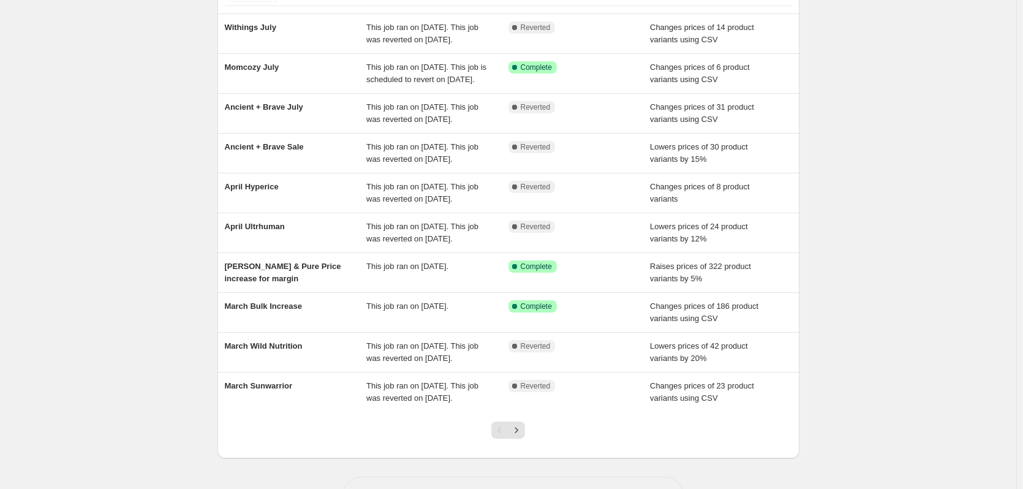
scroll to position [179, 0]
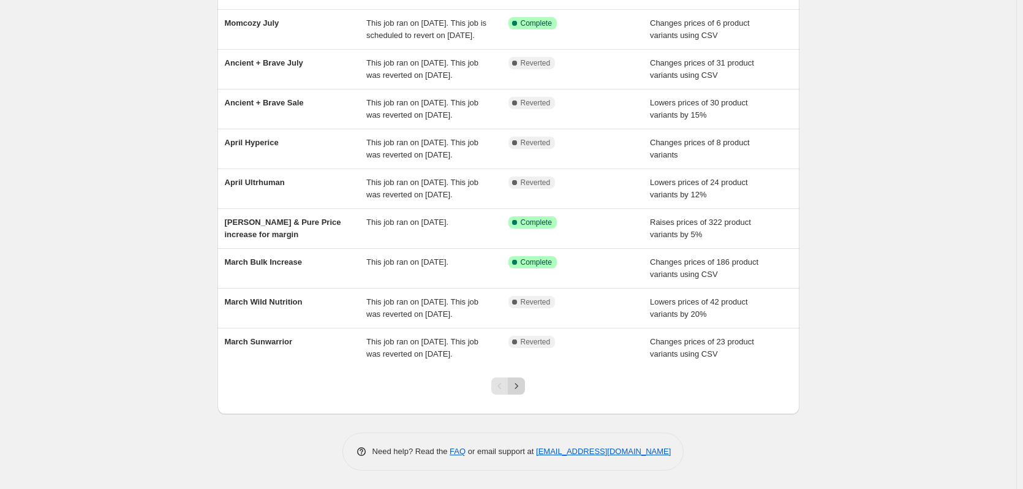
click at [523, 390] on icon "Next" at bounding box center [516, 386] width 12 height 12
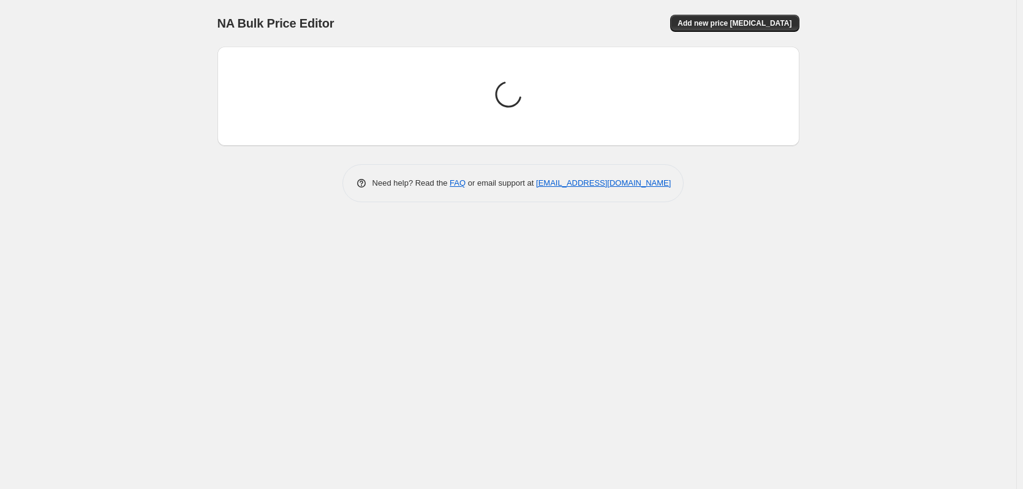
scroll to position [0, 0]
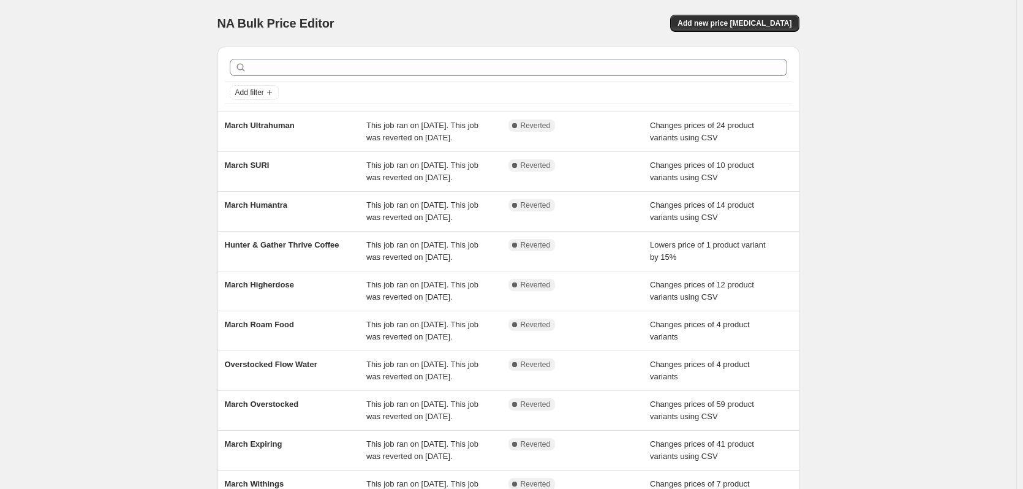
click at [147, 192] on div "NA Bulk Price Editor. This page is ready NA Bulk Price Editor Add new price [ME…" at bounding box center [508, 315] width 1017 height 631
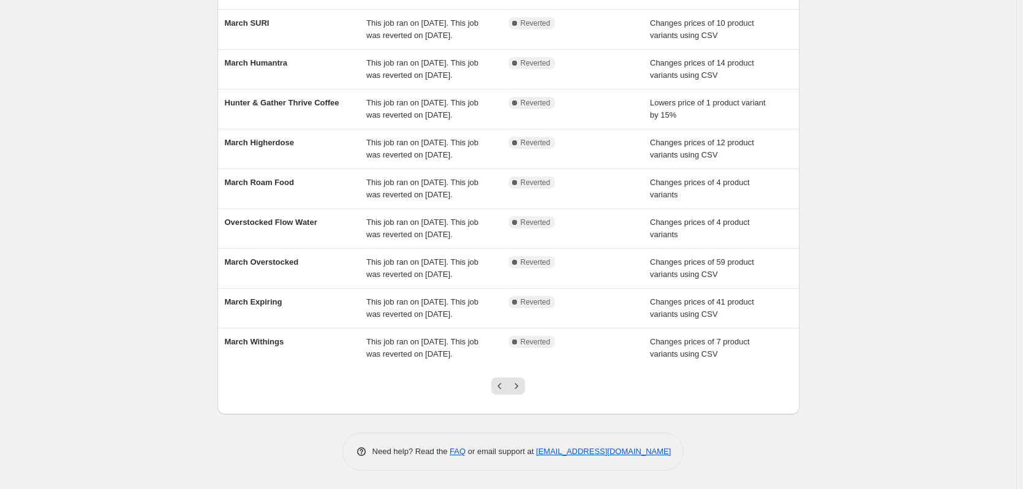
scroll to position [265, 0]
click at [502, 391] on icon "Previous" at bounding box center [500, 386] width 12 height 12
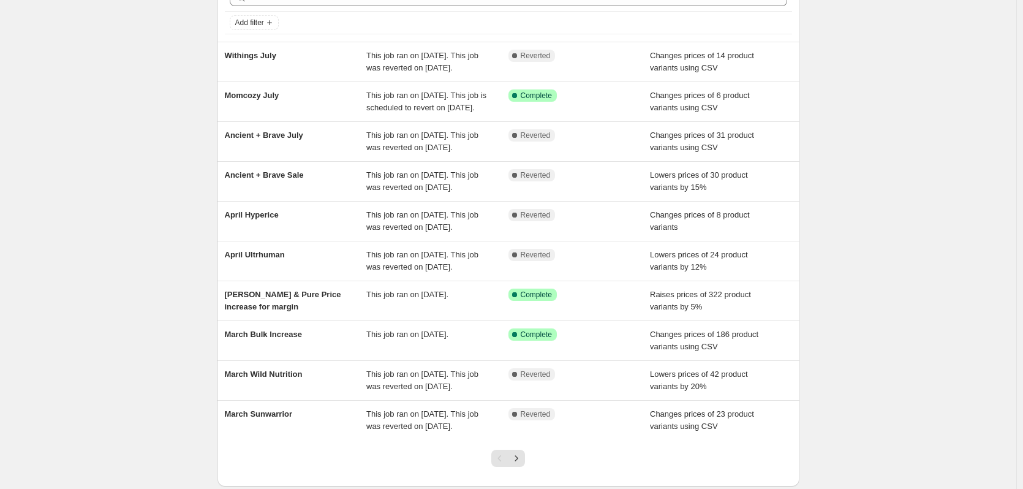
scroll to position [179, 0]
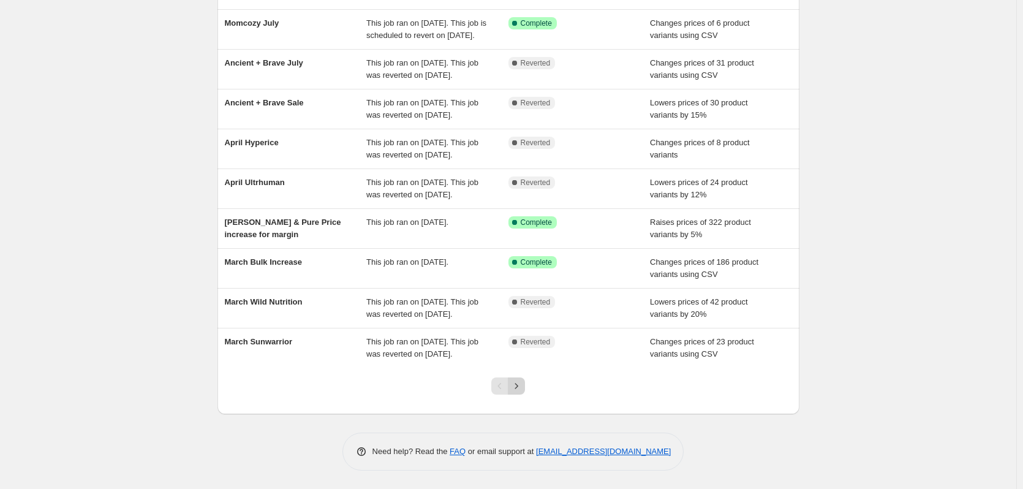
click at [515, 393] on button "Next" at bounding box center [516, 385] width 17 height 17
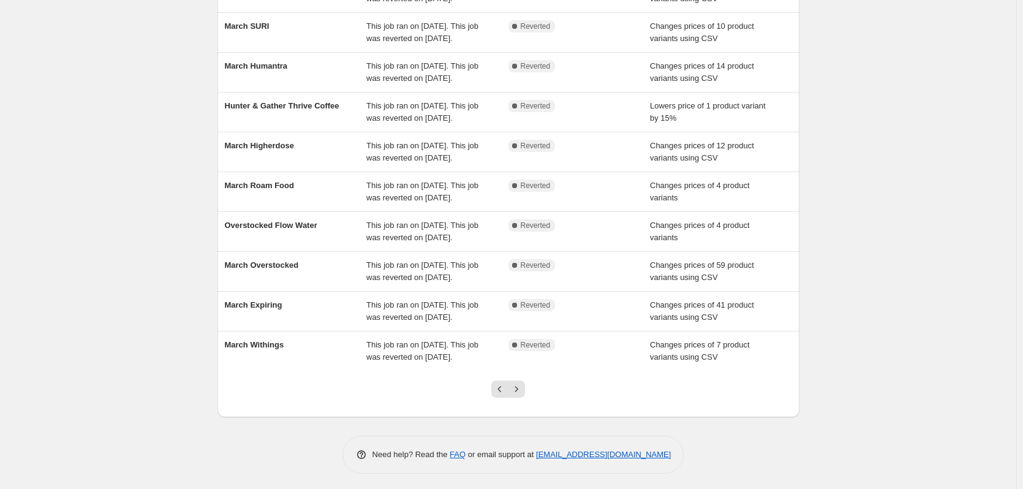
scroll to position [265, 0]
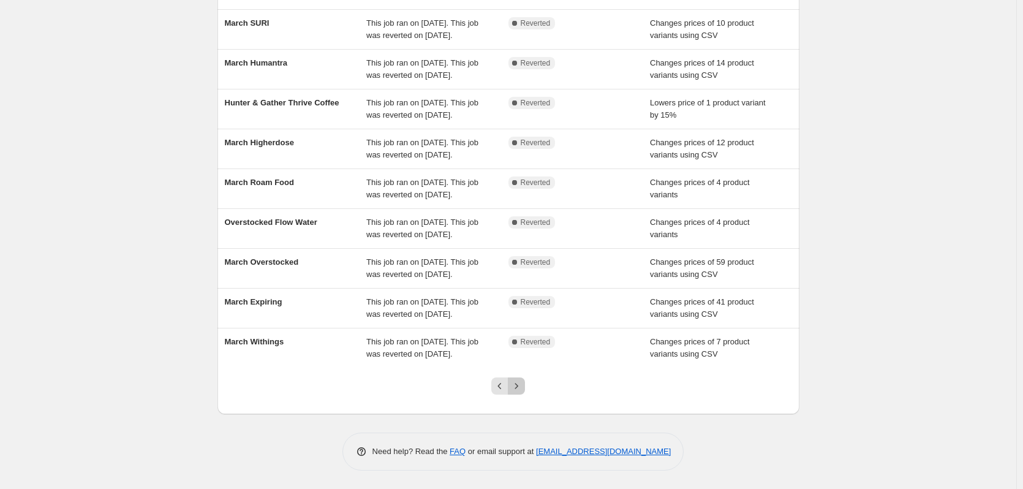
click at [523, 393] on button "Next" at bounding box center [516, 385] width 17 height 17
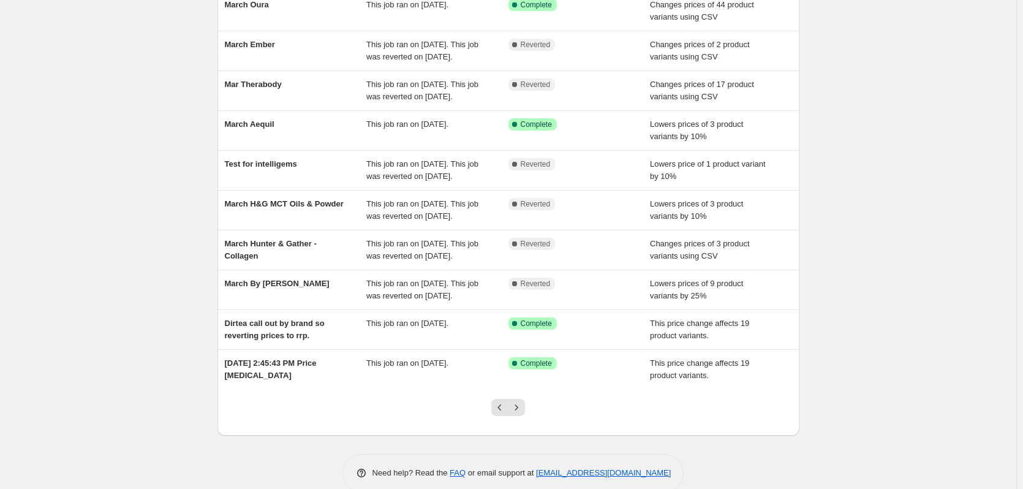
scroll to position [191, 0]
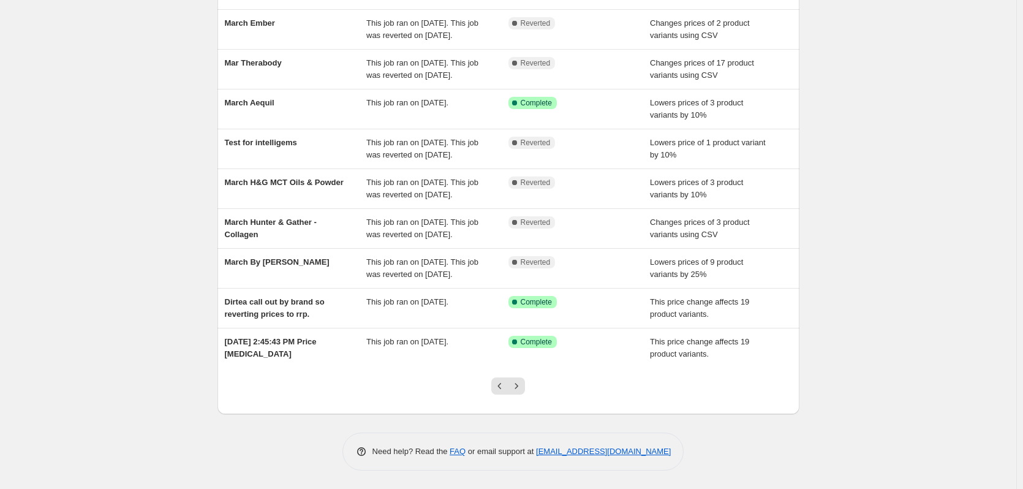
click at [523, 393] on button "Next" at bounding box center [516, 385] width 17 height 17
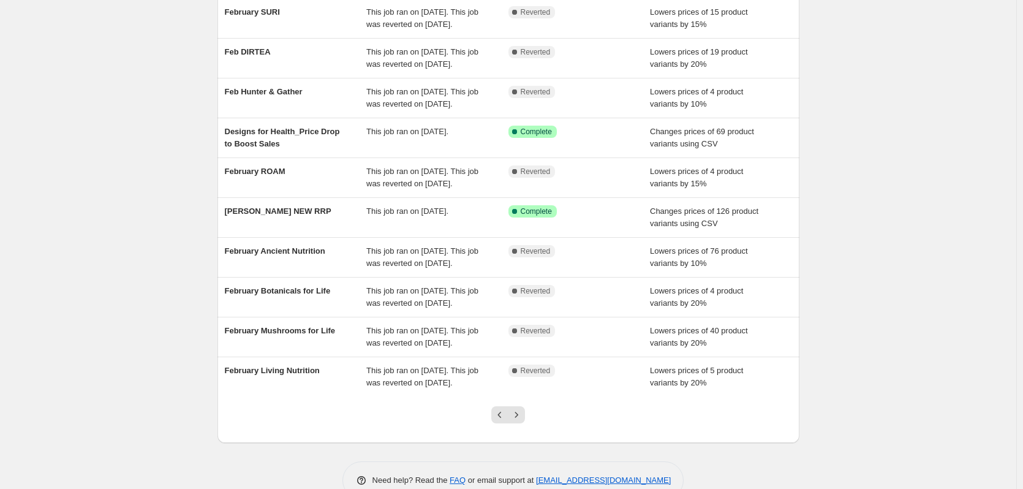
scroll to position [240, 0]
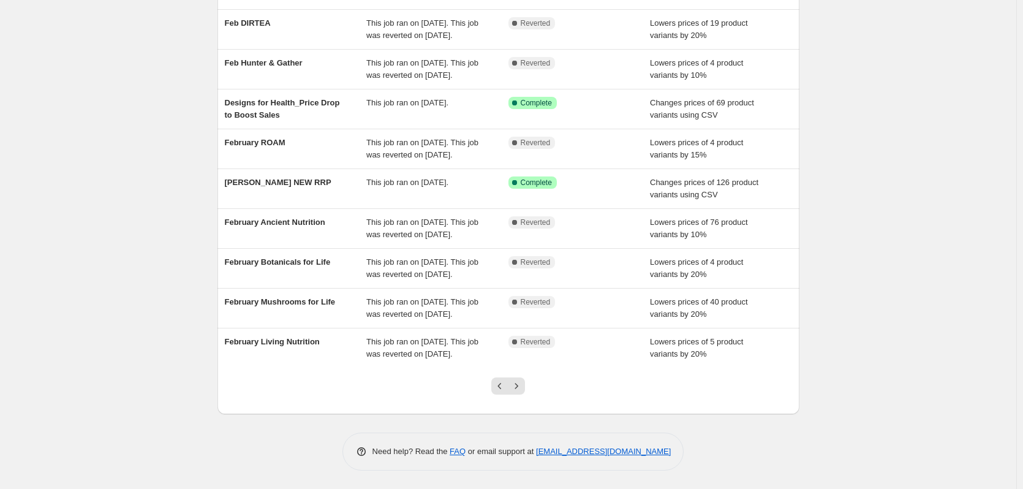
click at [523, 393] on button "Next" at bounding box center [516, 385] width 17 height 17
click at [492, 390] on div at bounding box center [508, 391] width 50 height 47
click at [498, 388] on icon "Previous" at bounding box center [500, 386] width 12 height 12
